Goal: Check status: Check status

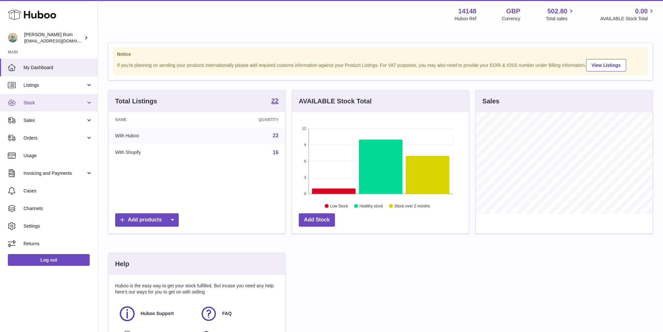
scroll to position [102, 176]
click at [43, 136] on span "Orders" at bounding box center [54, 138] width 62 height 6
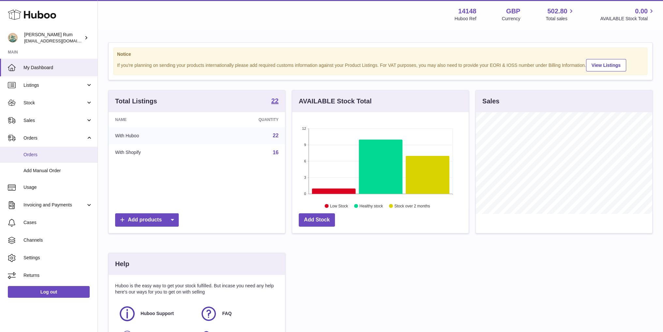
click at [44, 157] on span "Orders" at bounding box center [57, 155] width 69 height 6
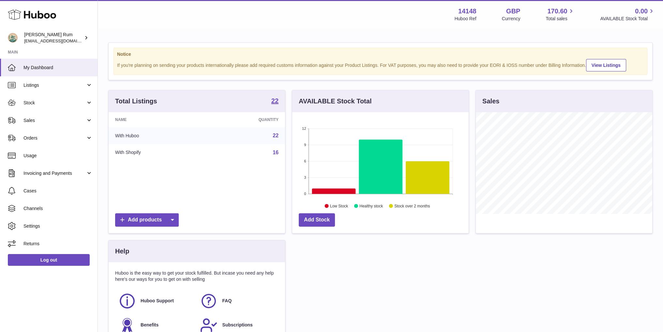
scroll to position [102, 176]
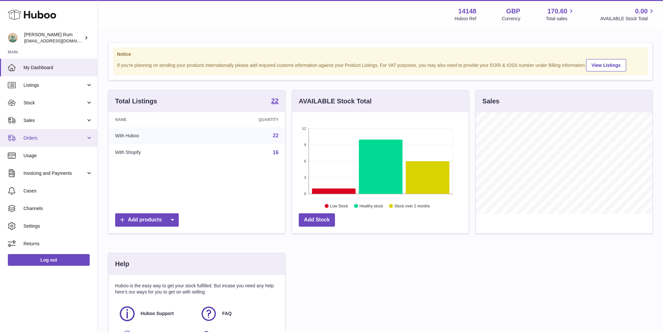
click at [70, 138] on span "Orders" at bounding box center [54, 138] width 62 height 6
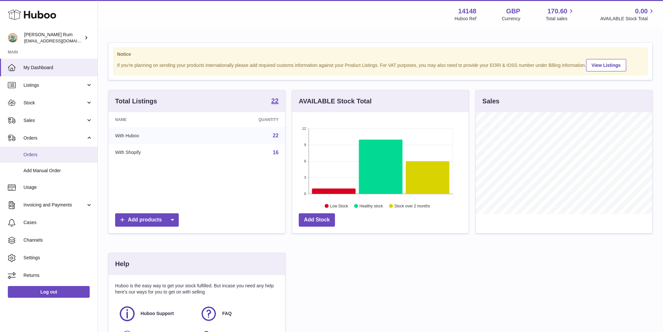
click at [52, 157] on span "Orders" at bounding box center [57, 155] width 69 height 6
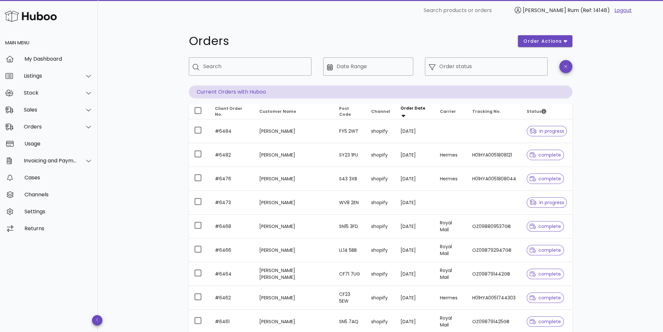
click at [635, 109] on div "Orders order actions ​ Search ​ Date Range ​ Order status Current Orders with H…" at bounding box center [380, 225] width 565 height 408
click at [453, 65] on div "Order status" at bounding box center [491, 66] width 104 height 18
click at [451, 66] on input "Order status" at bounding box center [491, 66] width 104 height 10
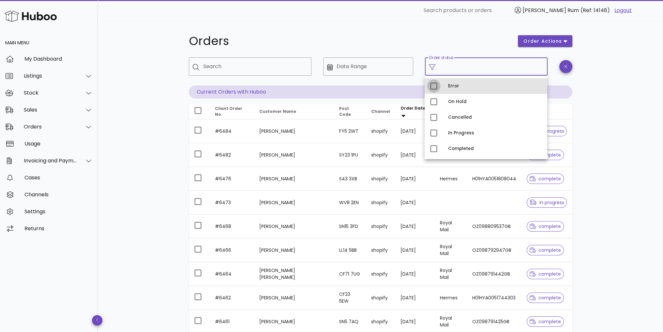
click at [433, 85] on div at bounding box center [433, 86] width 11 height 11
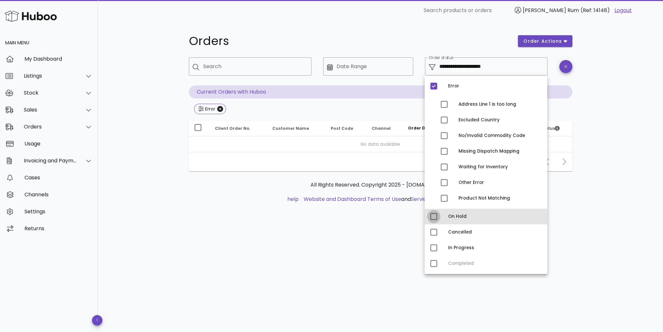
click at [431, 217] on div at bounding box center [433, 216] width 11 height 11
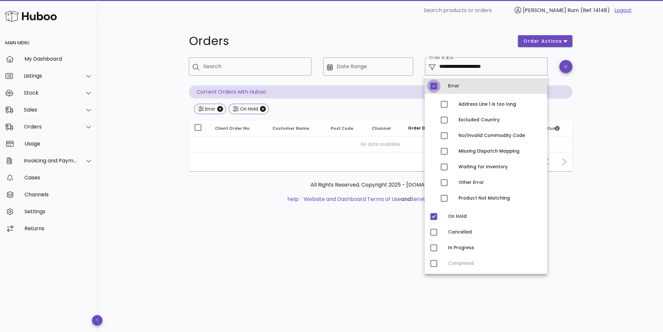
click at [434, 87] on div at bounding box center [433, 86] width 11 height 11
type input "**********"
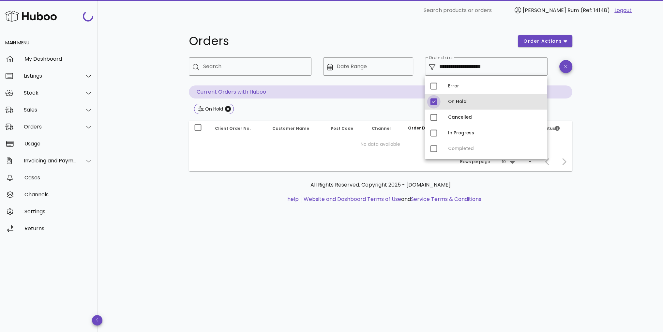
click at [432, 102] on div at bounding box center [433, 101] width 11 height 11
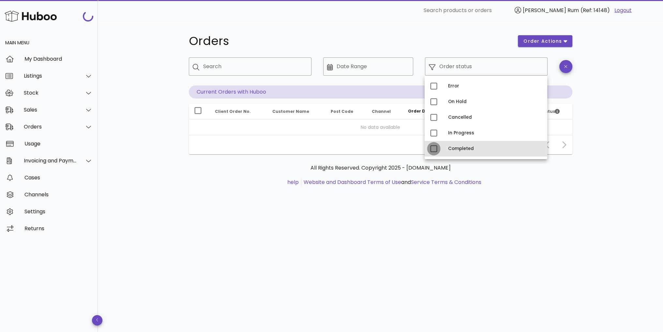
click at [433, 149] on div at bounding box center [433, 148] width 11 height 11
type input "**********"
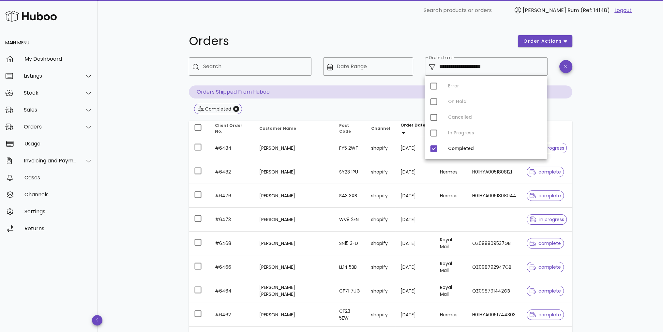
click at [433, 133] on div "Error On Hold Cancelled In Progress Completed" at bounding box center [486, 117] width 123 height 83
click at [598, 106] on div "**********" at bounding box center [380, 233] width 565 height 425
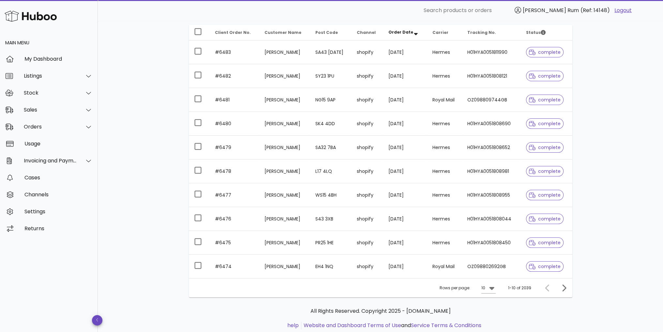
scroll to position [113, 0]
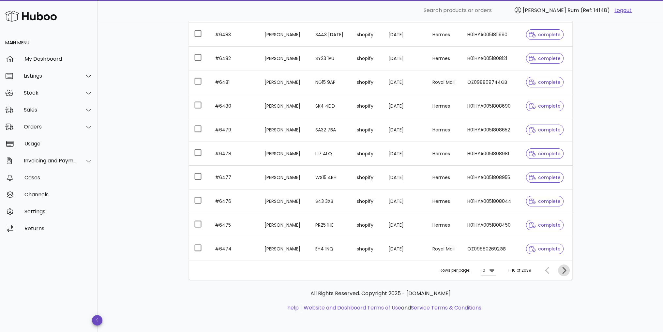
click at [563, 266] on icon "Next page" at bounding box center [564, 270] width 8 height 8
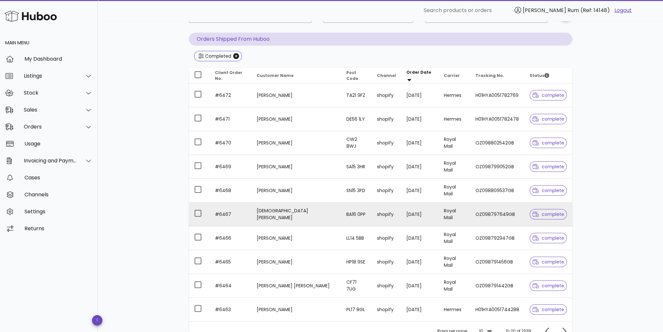
scroll to position [113, 0]
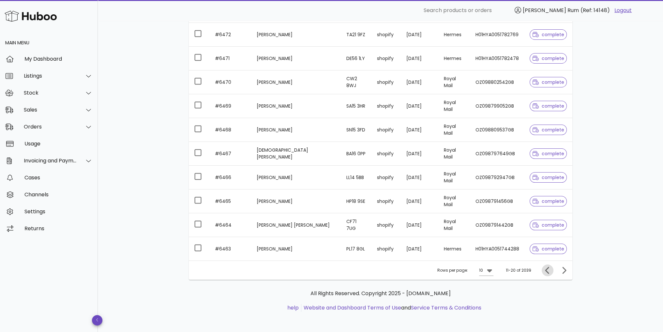
click at [548, 268] on icon "Previous page" at bounding box center [548, 270] width 8 height 8
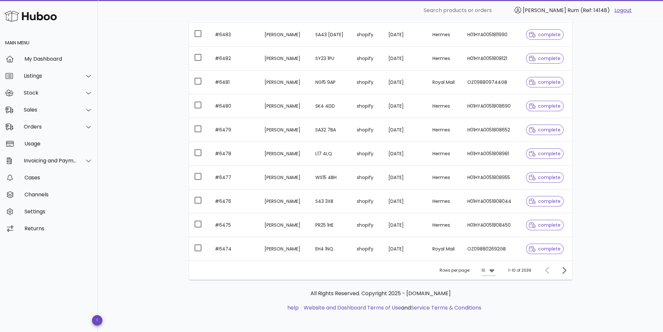
scroll to position [48, 0]
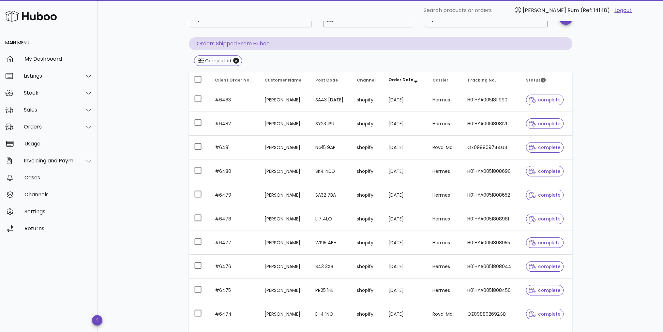
click at [635, 107] on div "**********" at bounding box center [380, 185] width 565 height 425
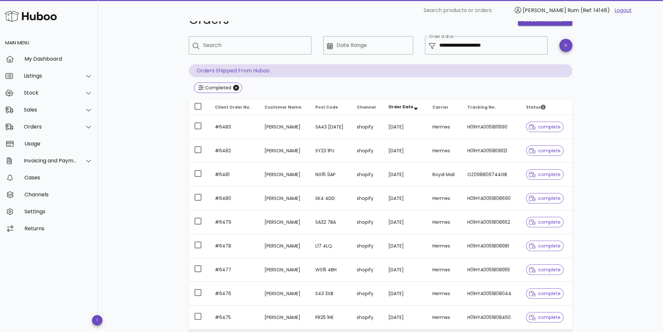
scroll to position [33, 0]
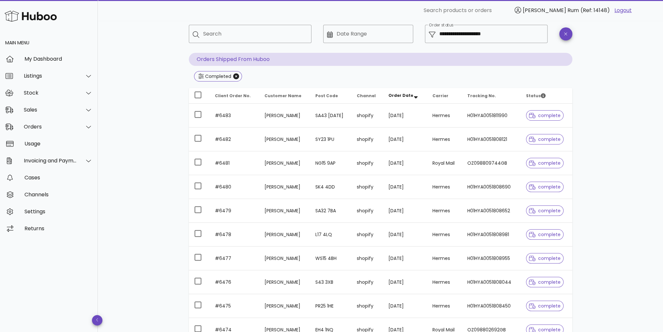
click at [622, 160] on div "**********" at bounding box center [380, 200] width 565 height 425
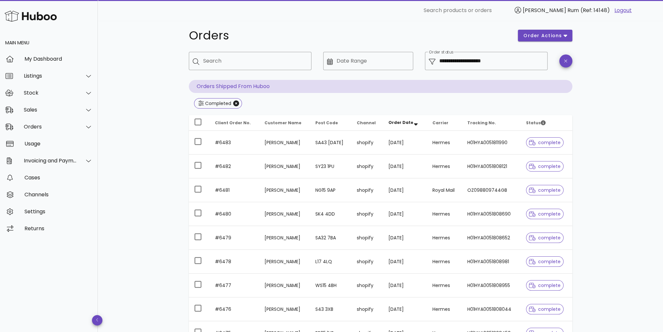
scroll to position [0, 0]
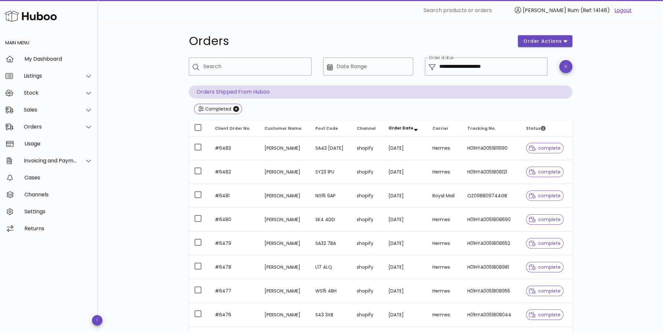
click at [253, 77] on div "​ Search" at bounding box center [250, 71] width 123 height 28
click at [246, 72] on div "Search" at bounding box center [254, 66] width 103 height 18
type input "**********"
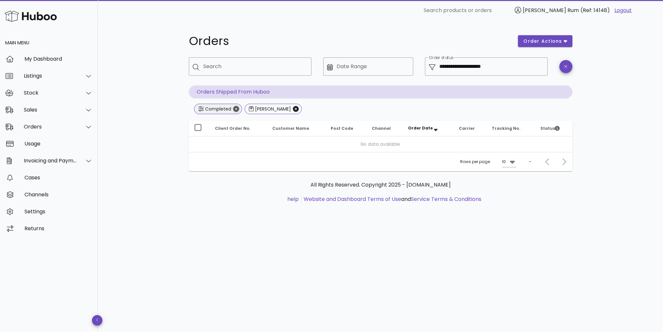
click at [237, 110] on icon "Close" at bounding box center [236, 109] width 6 height 6
click at [226, 69] on input "Search" at bounding box center [254, 66] width 103 height 10
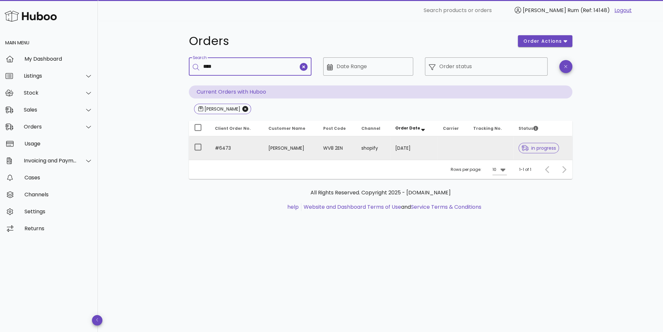
type input "****"
click at [228, 150] on td "#6473" at bounding box center [236, 147] width 53 height 23
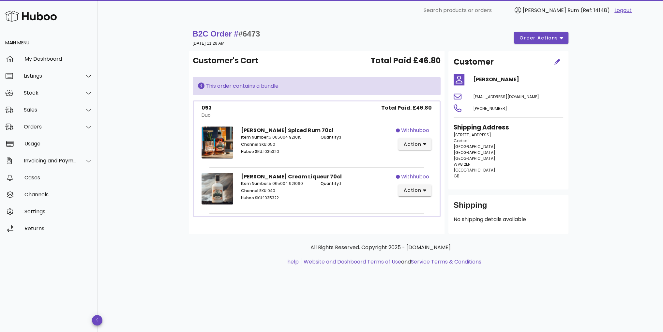
click at [594, 125] on div "B2C Order # #6473 01 September 2025 at 11:28 AM order actions Customer's Cart T…" at bounding box center [380, 176] width 565 height 311
click at [592, 123] on div "B2C Order # #6473 01 September 2025 at 11:28 AM order actions Customer's Cart T…" at bounding box center [380, 176] width 565 height 311
click at [605, 113] on div "B2C Order # #6473 01 September 2025 at 11:28 AM order actions Customer's Cart T…" at bounding box center [380, 176] width 565 height 311
click at [35, 57] on div "My Dashboard" at bounding box center [58, 59] width 68 height 6
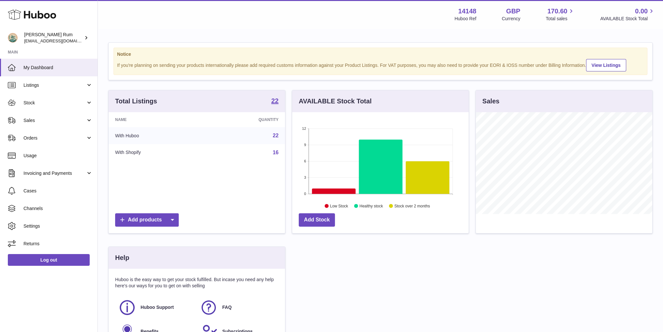
scroll to position [102, 176]
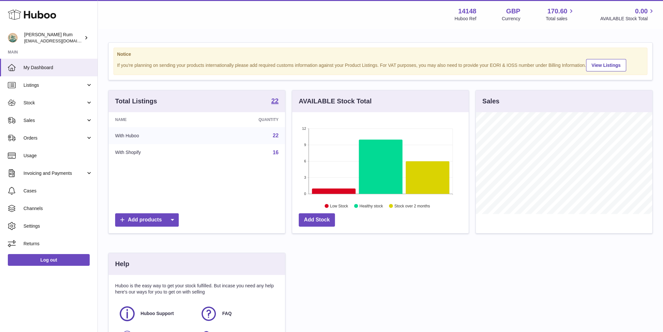
click at [382, 289] on div "Total Listings 22 Name Quantity With Huboo 22 With Shopify 16 Add products AVAI…" at bounding box center [380, 227] width 551 height 274
click at [382, 287] on div "Total Listings 22 Name Quantity With Huboo 22 With Shopify 16 Add products AVAI…" at bounding box center [380, 227] width 551 height 274
click at [588, 273] on div "Total Listings 22 Name Quantity With Huboo 22 With Shopify 16 Add products AVAI…" at bounding box center [380, 227] width 551 height 274
